Goal: Navigation & Orientation: Find specific page/section

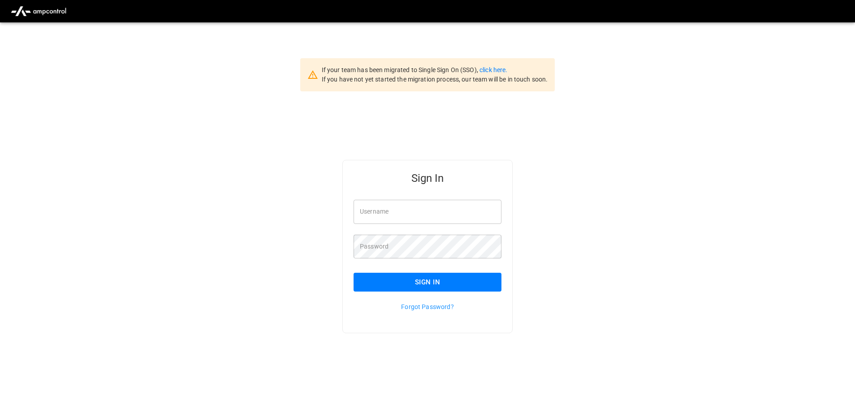
type input "**********"
click at [420, 280] on button "Sign In" at bounding box center [427, 282] width 148 height 19
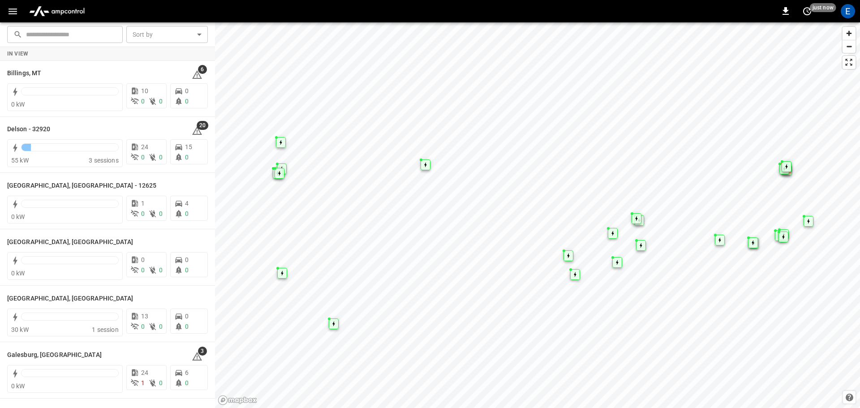
click at [60, 12] on img "menu" at bounding box center [57, 11] width 63 height 17
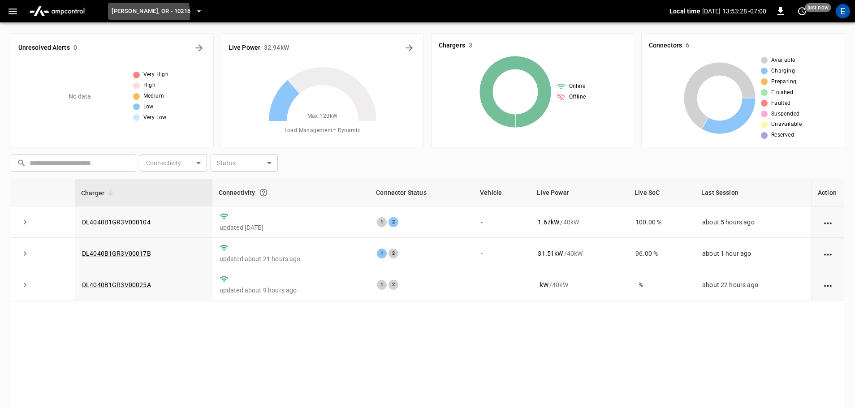
click at [135, 14] on span "[PERSON_NAME], OR - 10216" at bounding box center [151, 11] width 79 height 10
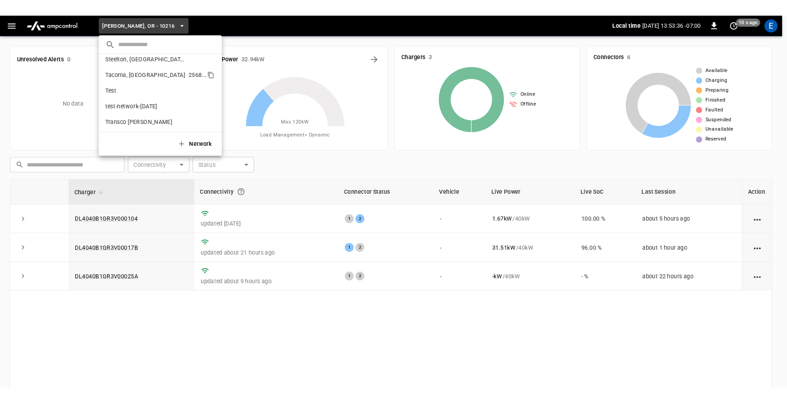
scroll to position [419, 0]
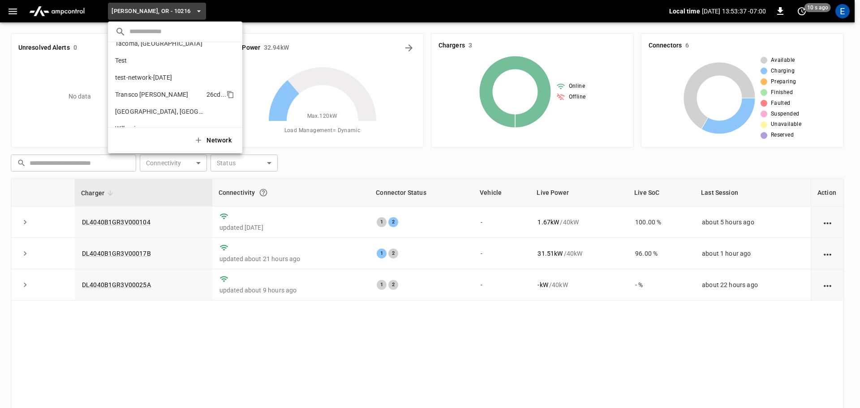
click at [147, 95] on p "Transco [PERSON_NAME]" at bounding box center [159, 94] width 88 height 9
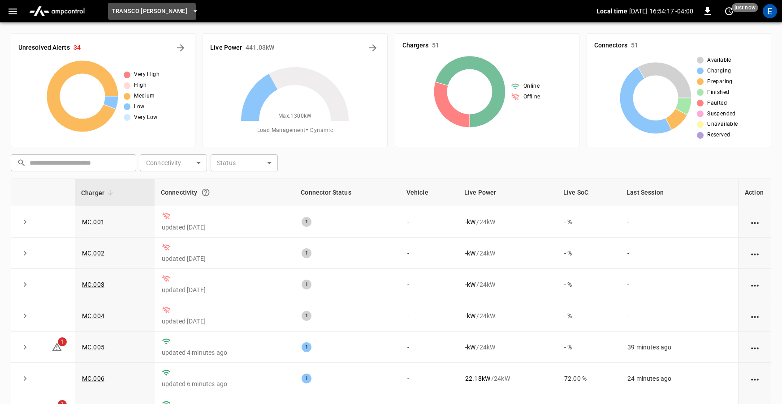
click at [148, 12] on span "Transco [PERSON_NAME]" at bounding box center [150, 11] width 76 height 10
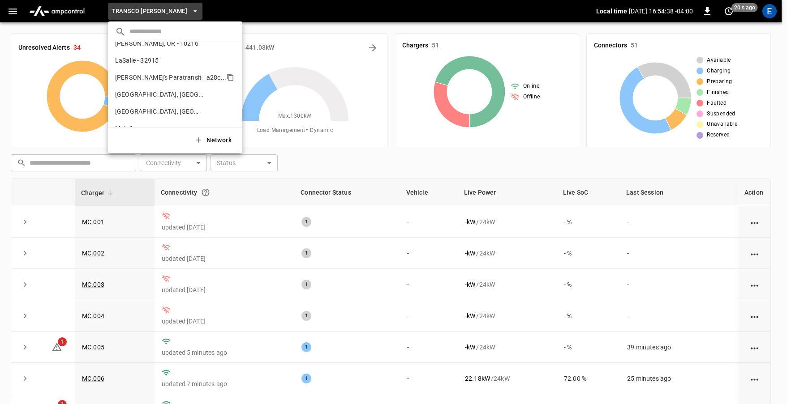
scroll to position [0, 0]
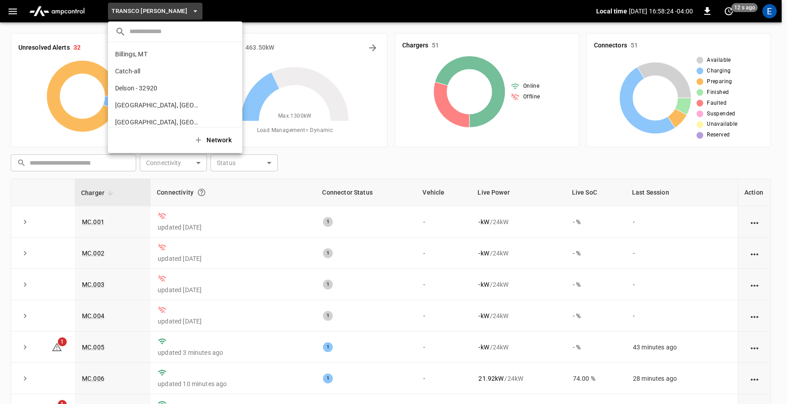
click at [186, 12] on div at bounding box center [393, 202] width 787 height 404
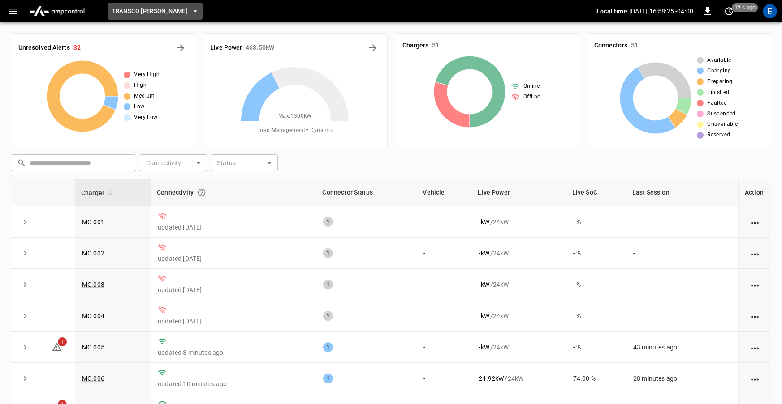
click at [191, 12] on icon "button" at bounding box center [195, 11] width 9 height 9
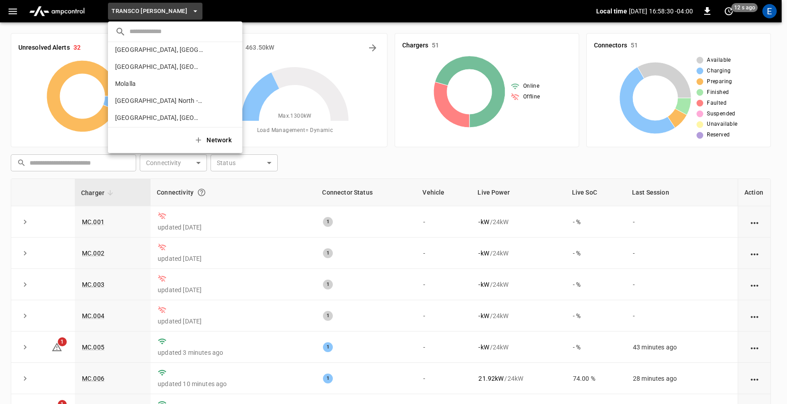
scroll to position [164, 0]
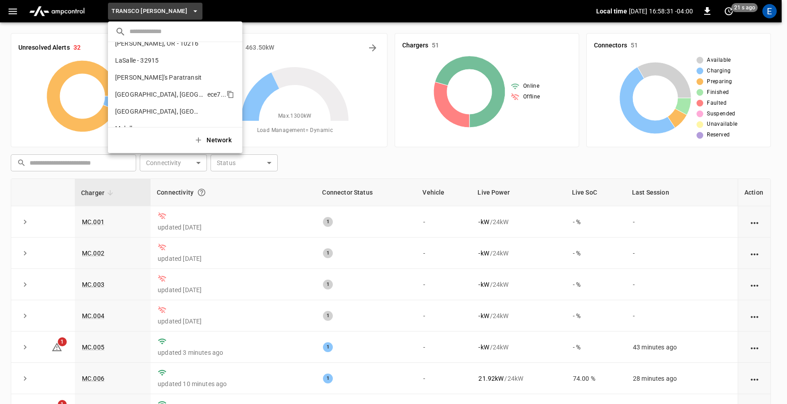
click at [136, 92] on p "[GEOGRAPHIC_DATA], [GEOGRAPHIC_DATA]" at bounding box center [159, 94] width 89 height 9
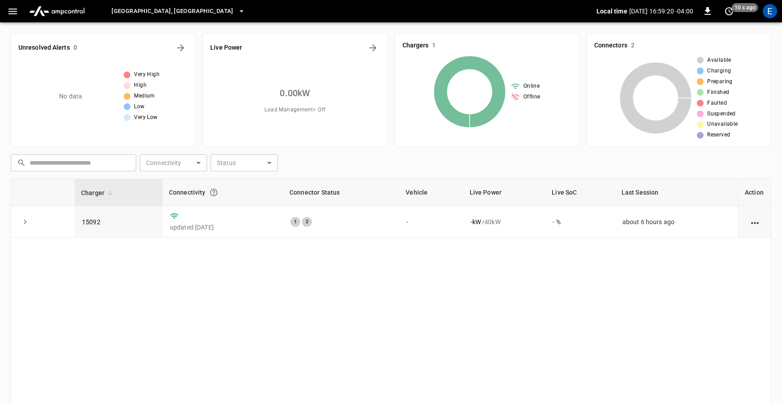
click at [134, 13] on span "[GEOGRAPHIC_DATA], [GEOGRAPHIC_DATA]" at bounding box center [172, 11] width 121 height 10
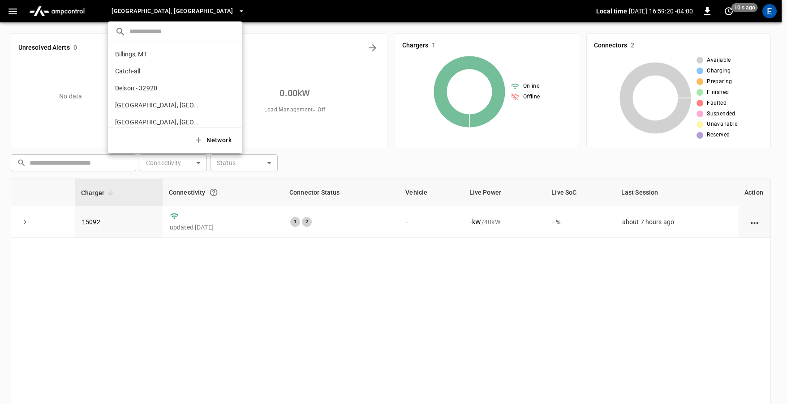
scroll to position [202, 0]
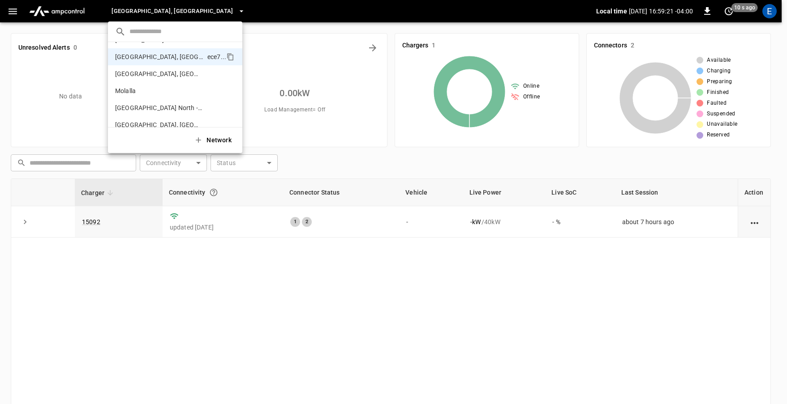
click at [134, 13] on div at bounding box center [393, 202] width 787 height 404
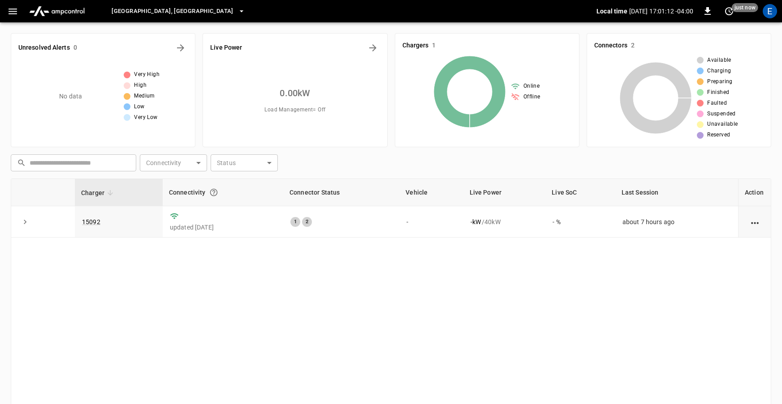
click at [133, 16] on span "[GEOGRAPHIC_DATA], [GEOGRAPHIC_DATA]" at bounding box center [172, 11] width 121 height 10
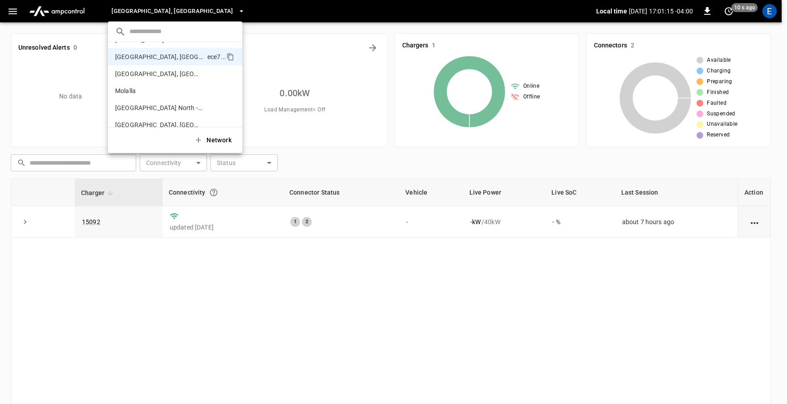
click at [133, 16] on div at bounding box center [393, 202] width 787 height 404
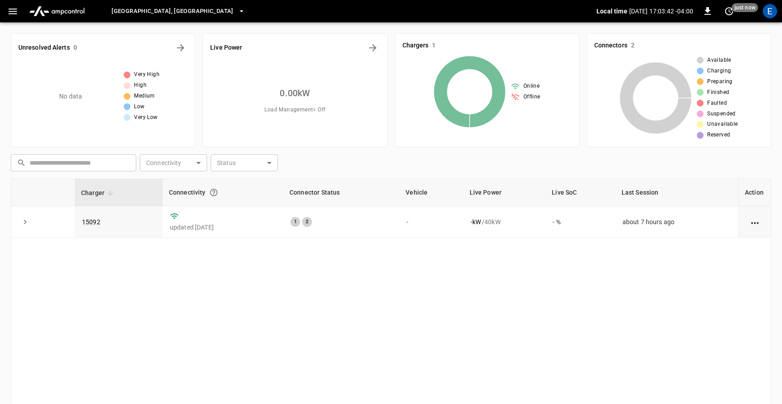
click at [121, 13] on span "[GEOGRAPHIC_DATA], [GEOGRAPHIC_DATA]" at bounding box center [172, 11] width 121 height 10
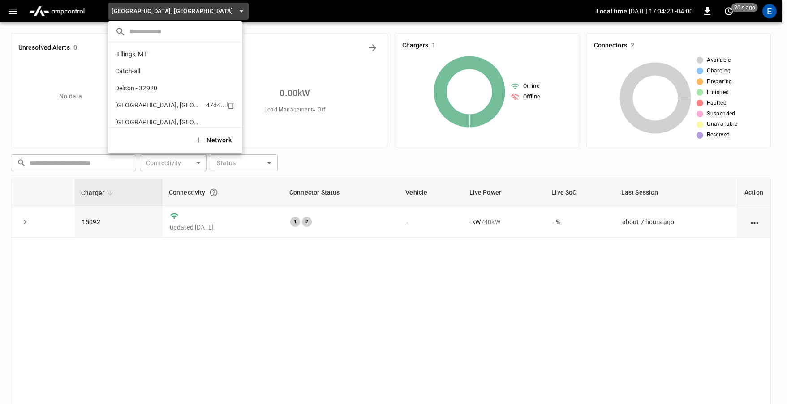
scroll to position [45, 0]
